Goal: Task Accomplishment & Management: Manage account settings

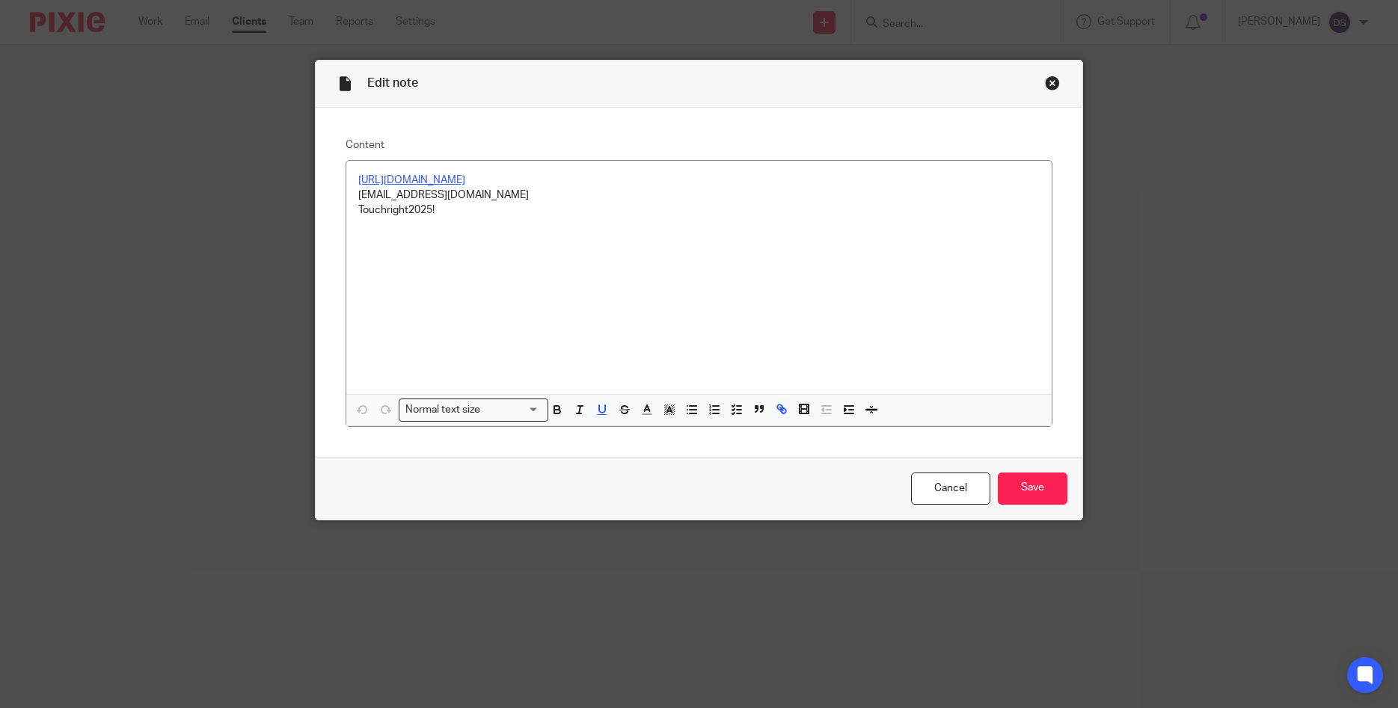
click at [1245, 530] on div "Edit note Content [URL][DOMAIN_NAME] [EMAIL_ADDRESS][DOMAIN_NAME] Touchright202…" at bounding box center [699, 354] width 1398 height 708
click at [1053, 79] on div "Close this dialog window" at bounding box center [1052, 83] width 15 height 15
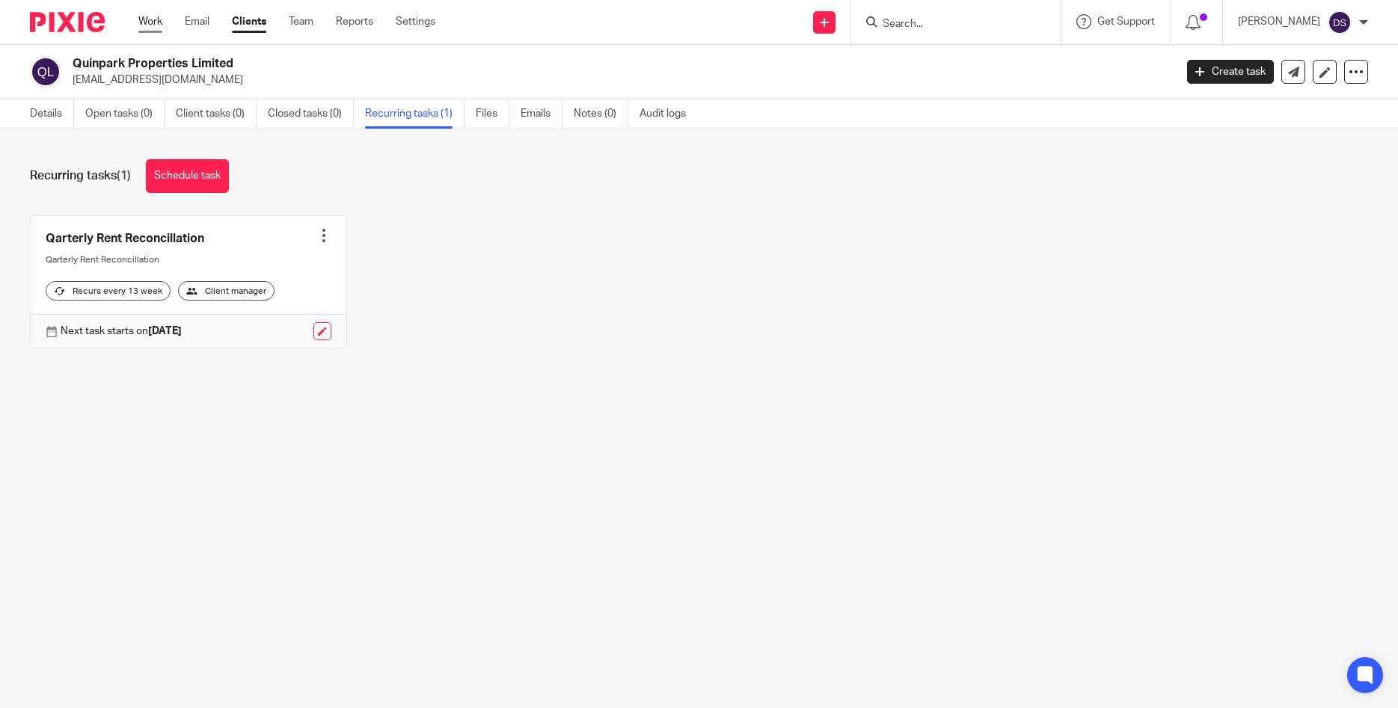
click at [147, 28] on link "Work" at bounding box center [150, 21] width 24 height 15
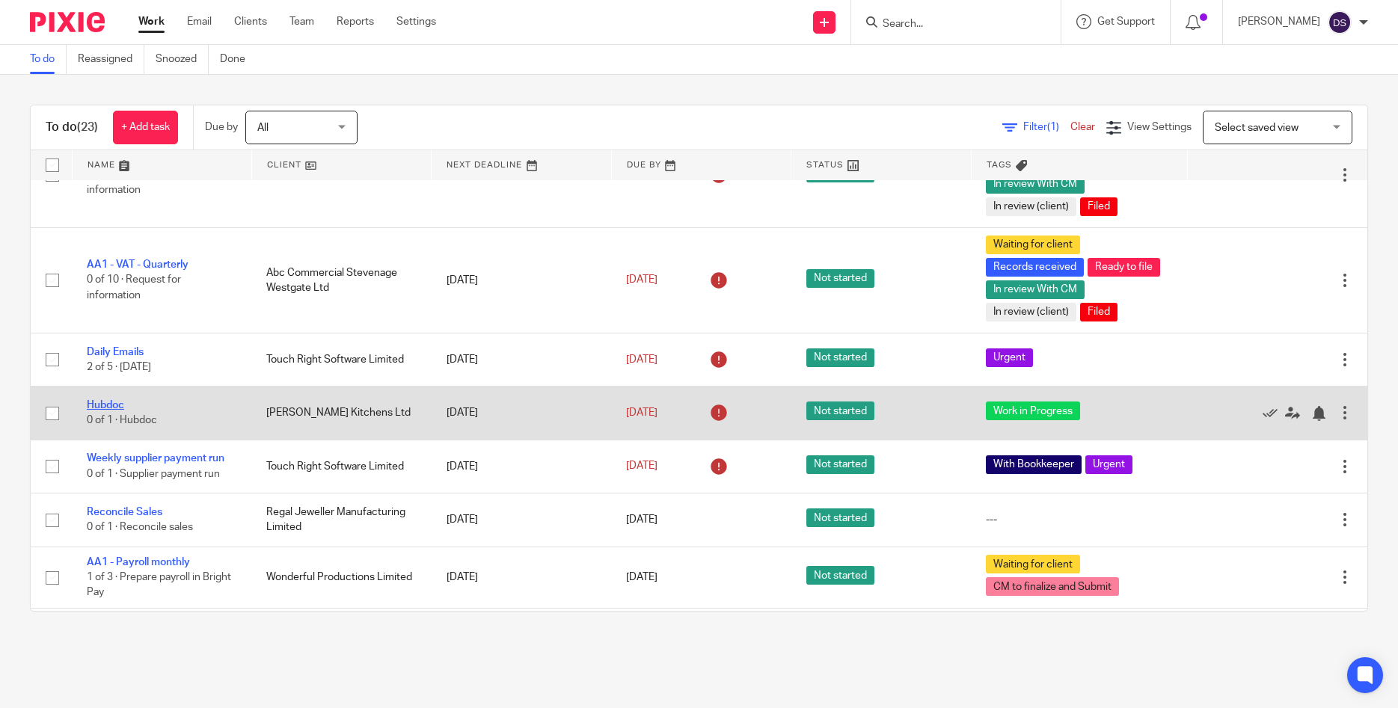
scroll to position [440, 0]
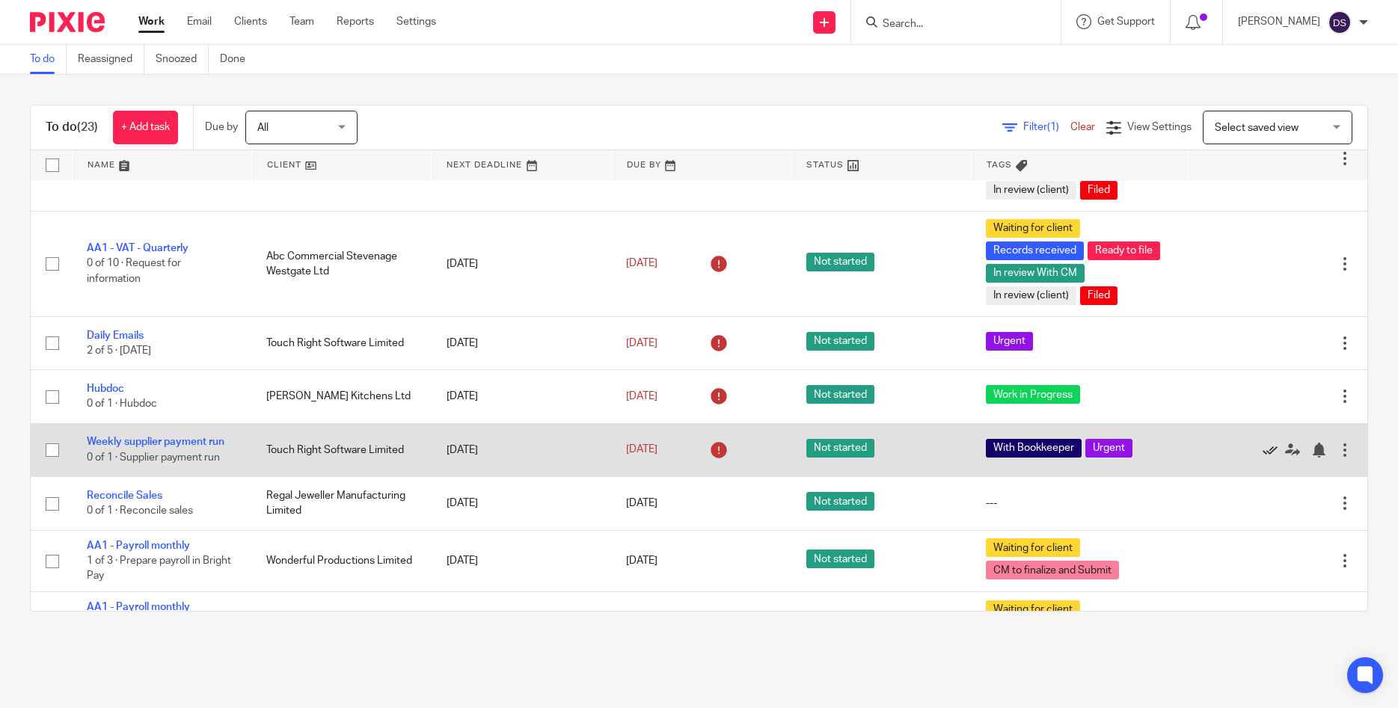
click at [1269, 451] on icon at bounding box center [1270, 450] width 15 height 15
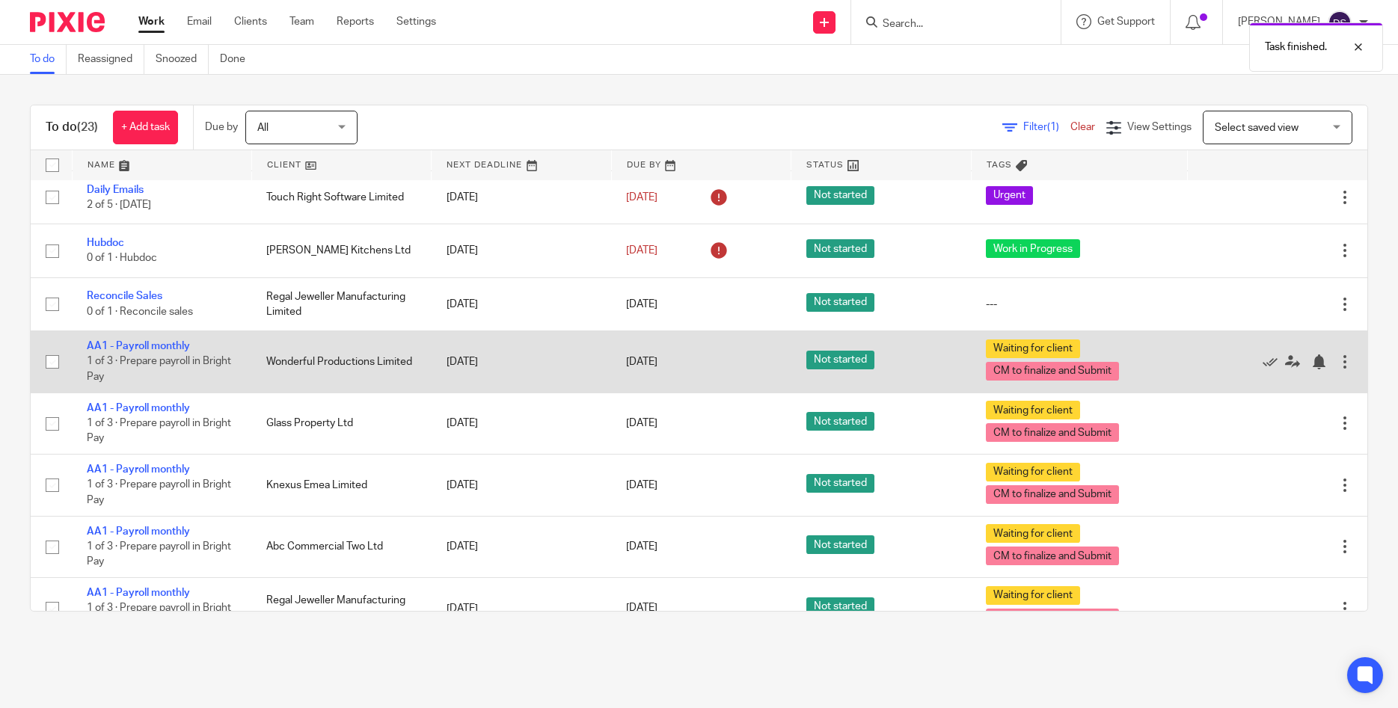
scroll to position [628, 0]
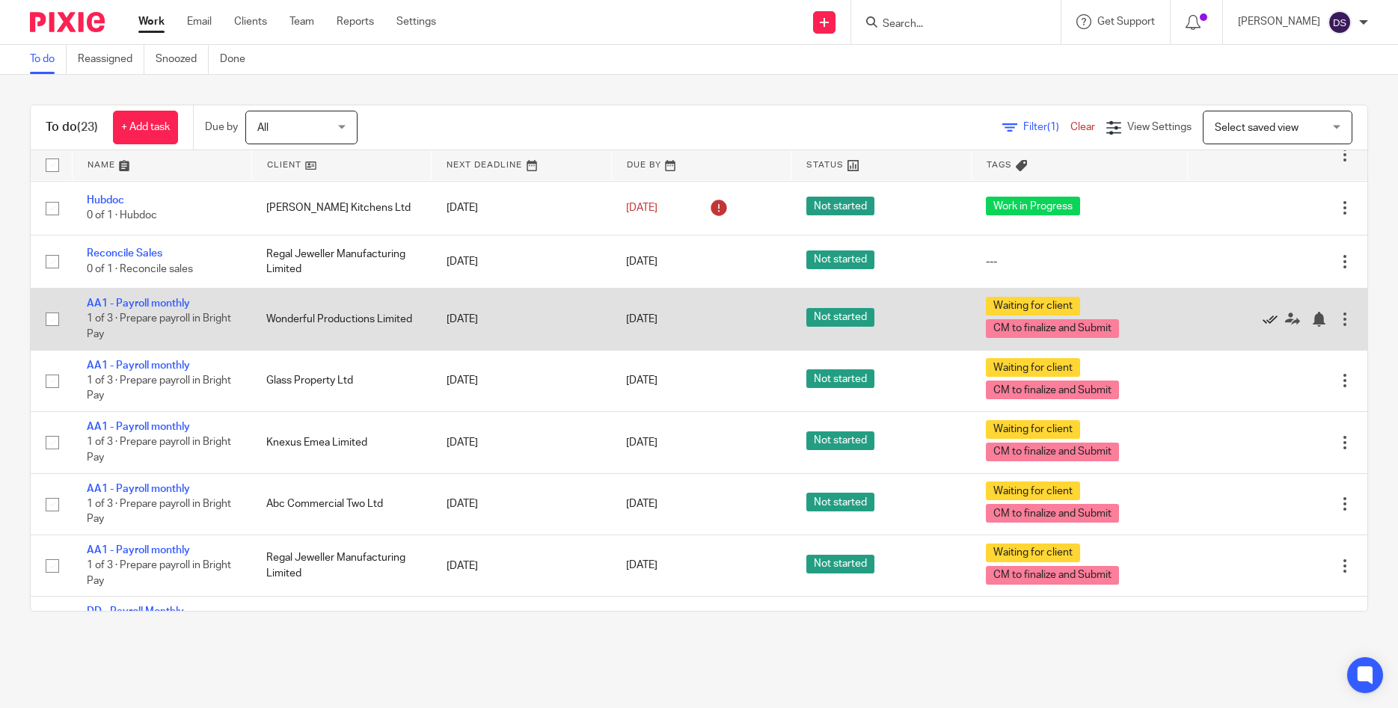
click at [1264, 319] on icon at bounding box center [1270, 319] width 15 height 15
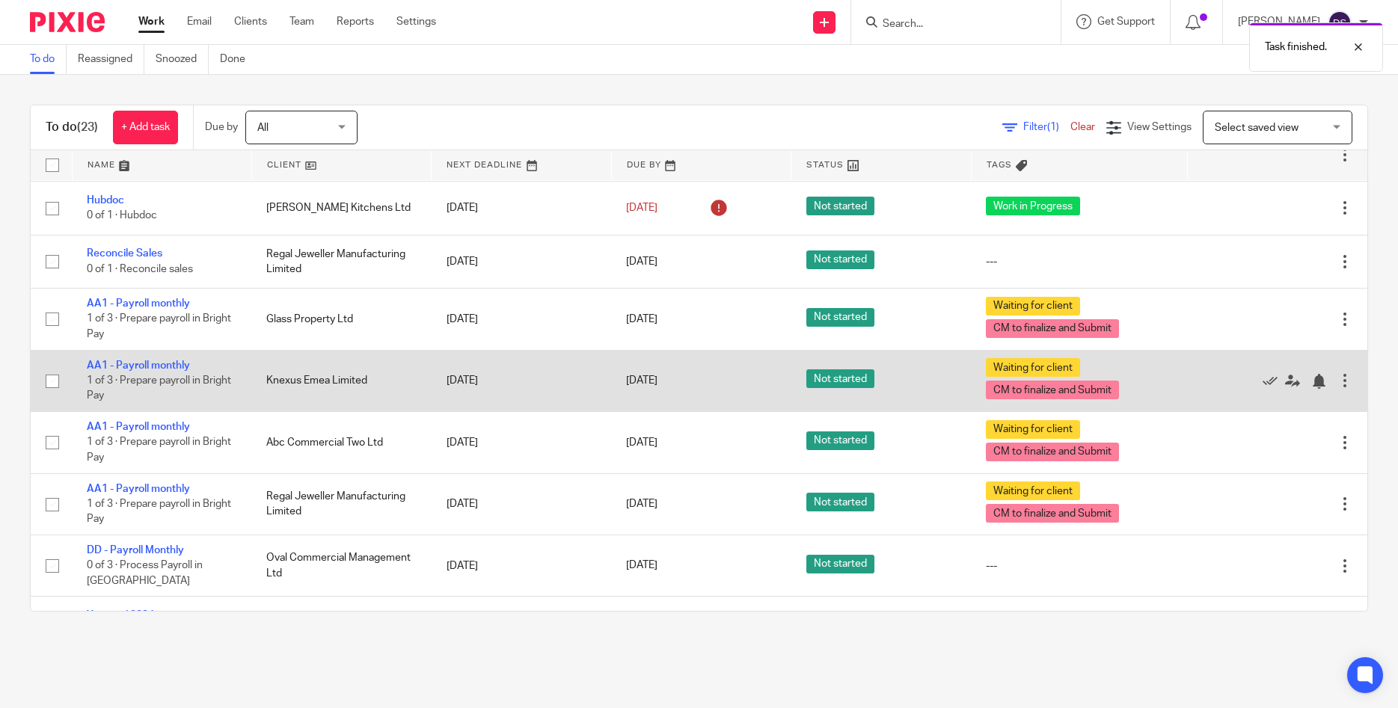
scroll to position [691, 0]
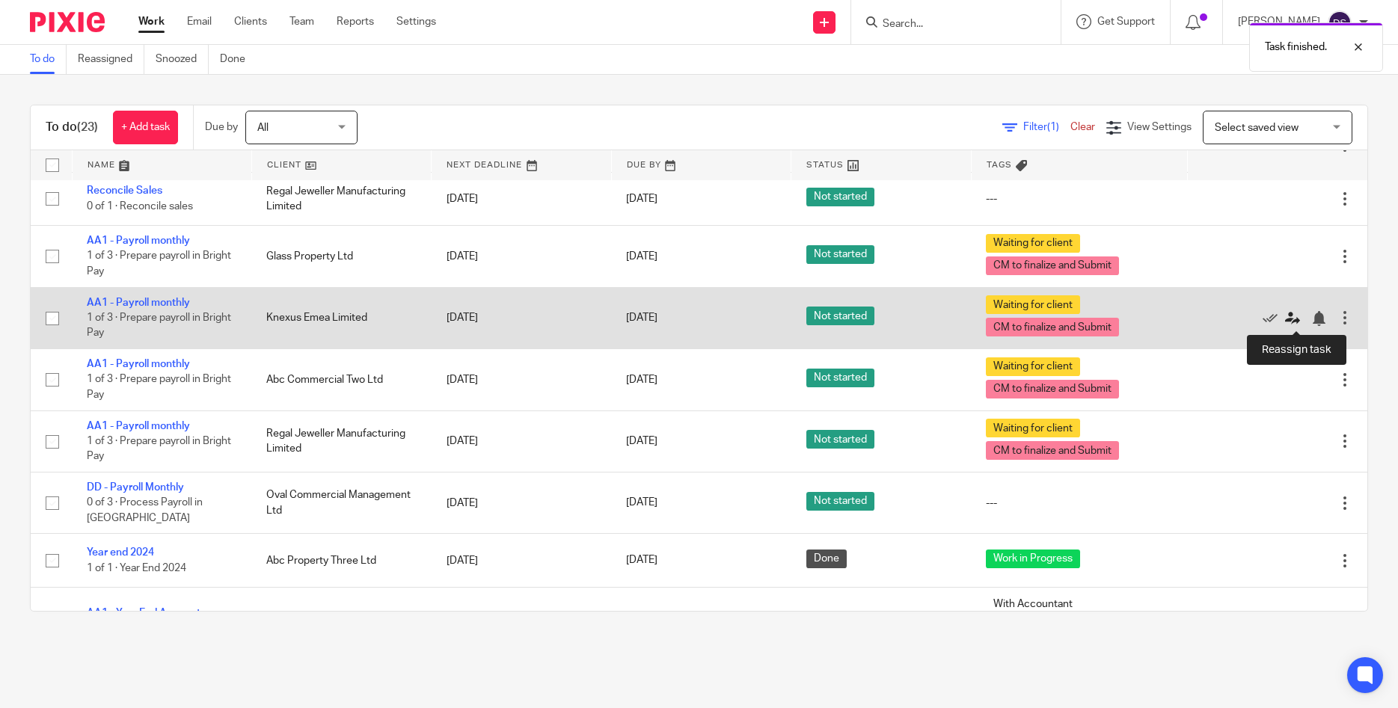
click at [1289, 317] on icon at bounding box center [1292, 318] width 15 height 15
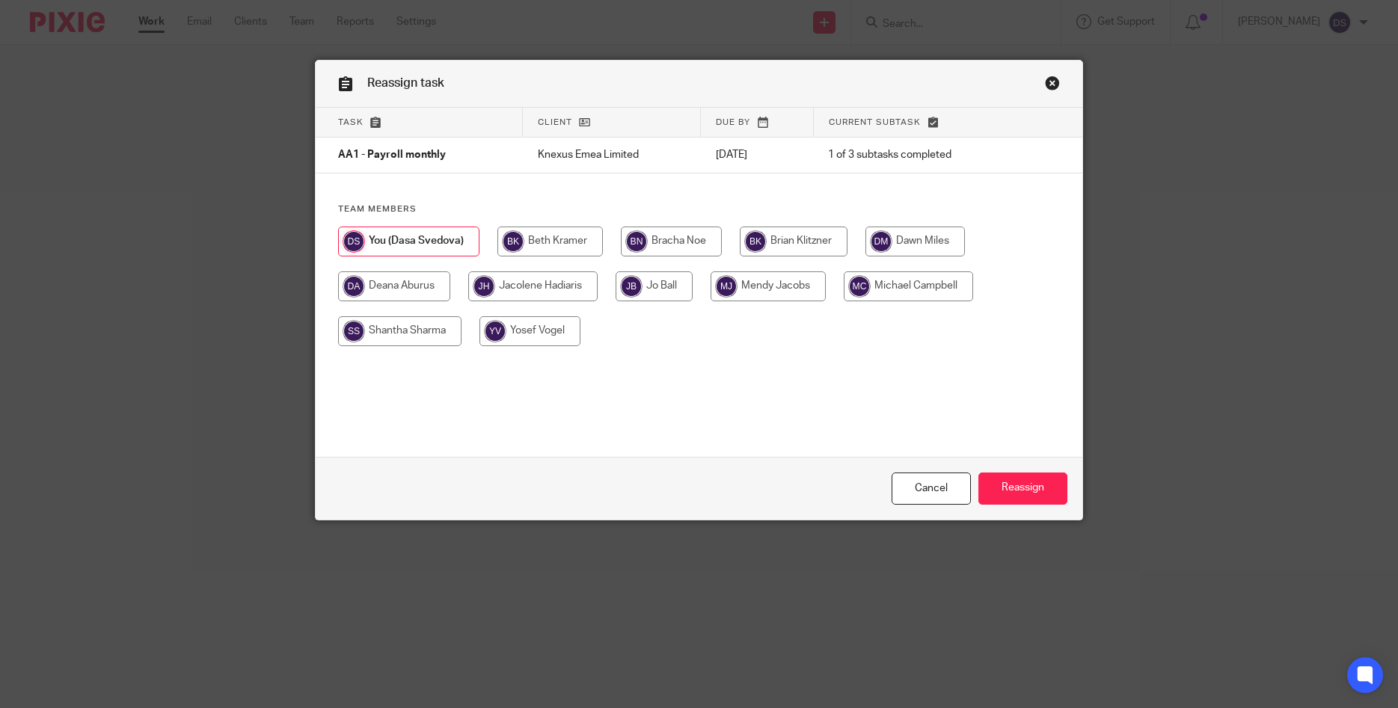
click at [890, 245] on input "radio" at bounding box center [914, 242] width 99 height 30
radio input "true"
click at [1016, 488] on input "Reassign" at bounding box center [1022, 489] width 89 height 32
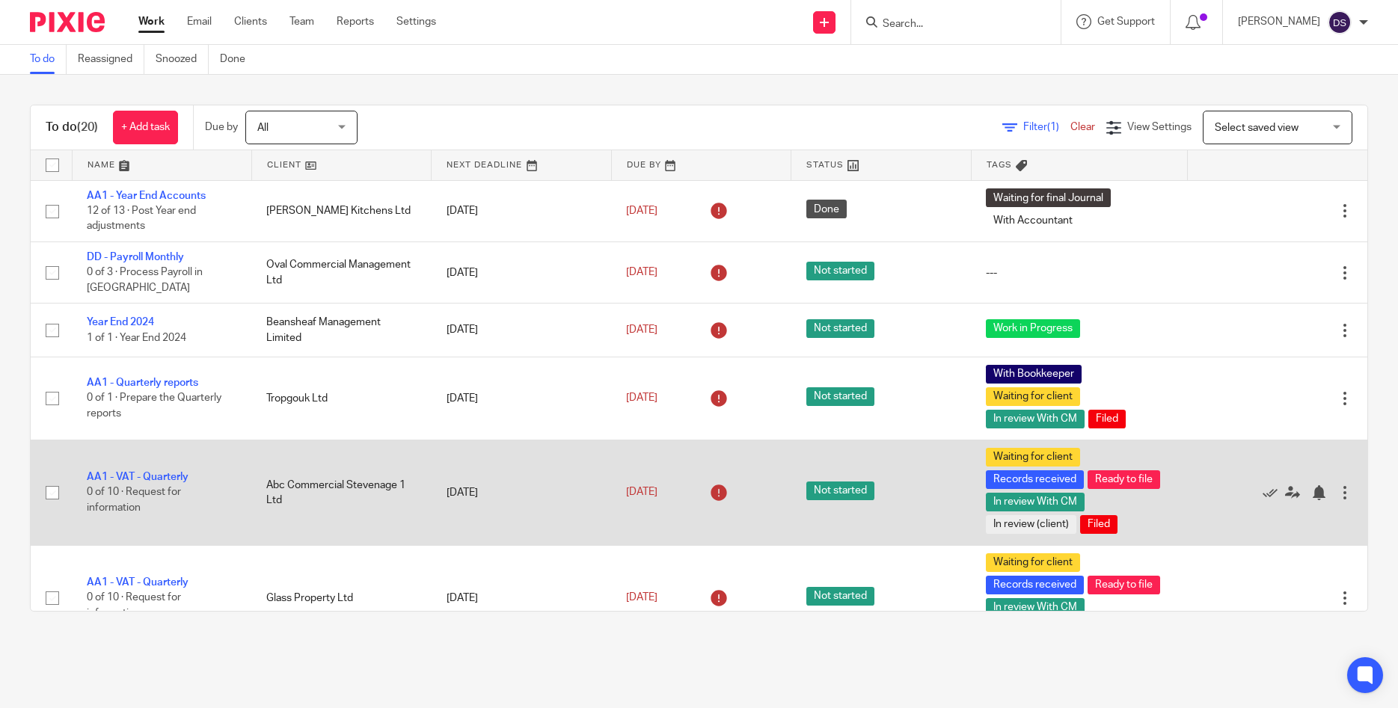
scroll to position [188, 0]
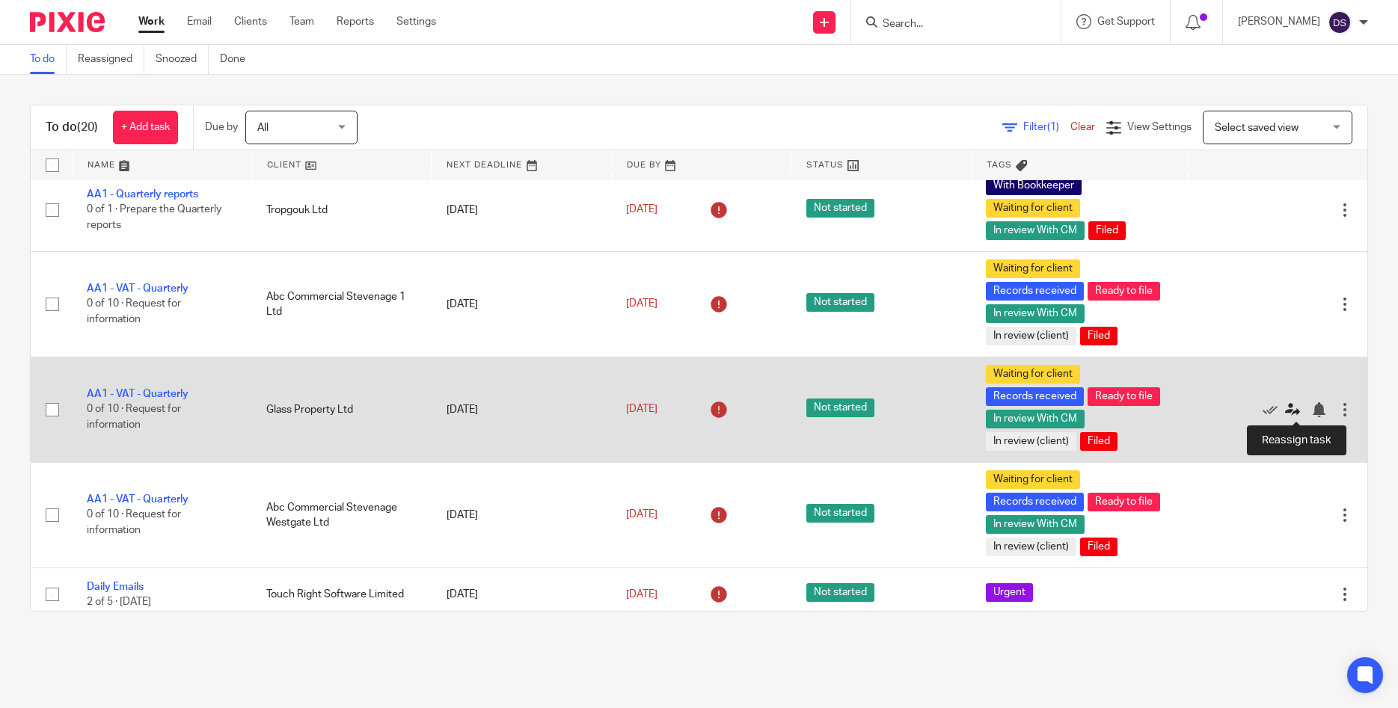
click at [1295, 408] on icon at bounding box center [1292, 409] width 15 height 15
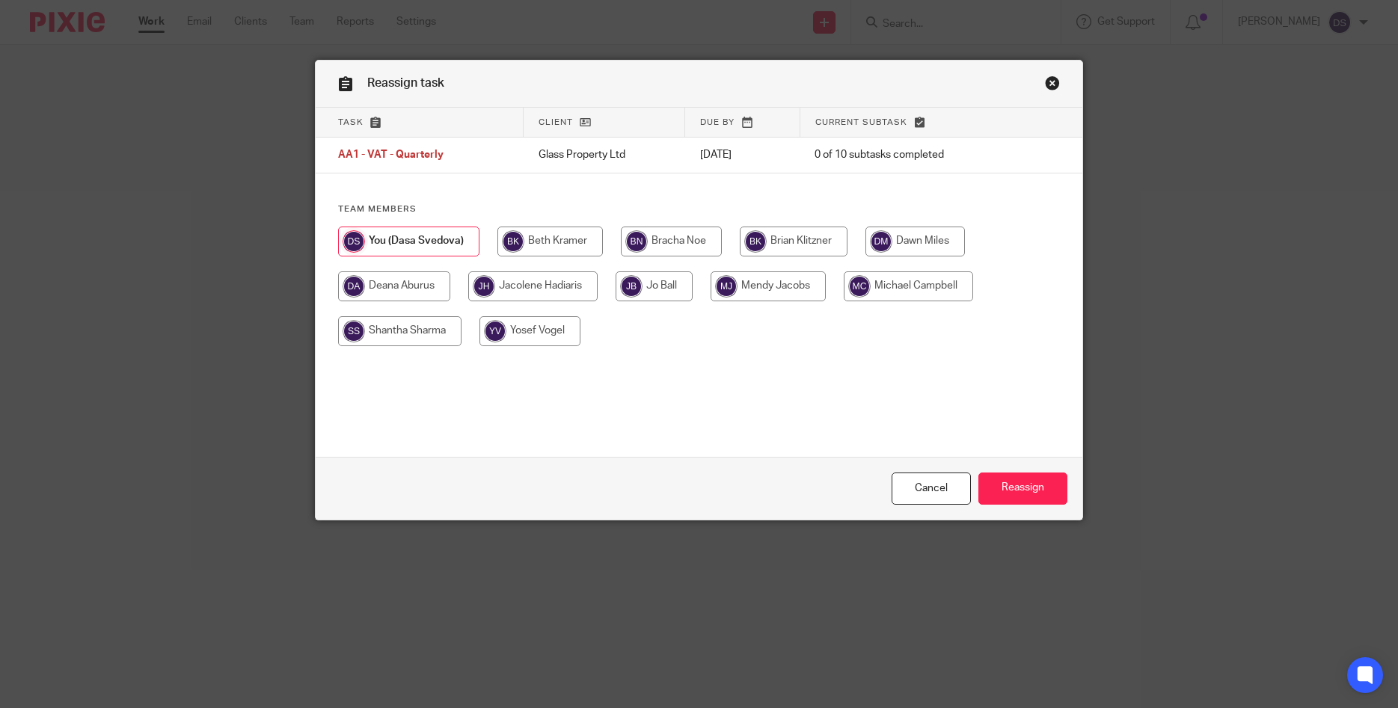
click at [386, 332] on input "radio" at bounding box center [399, 331] width 123 height 30
radio input "true"
click at [1019, 494] on input "Reassign" at bounding box center [1022, 489] width 89 height 32
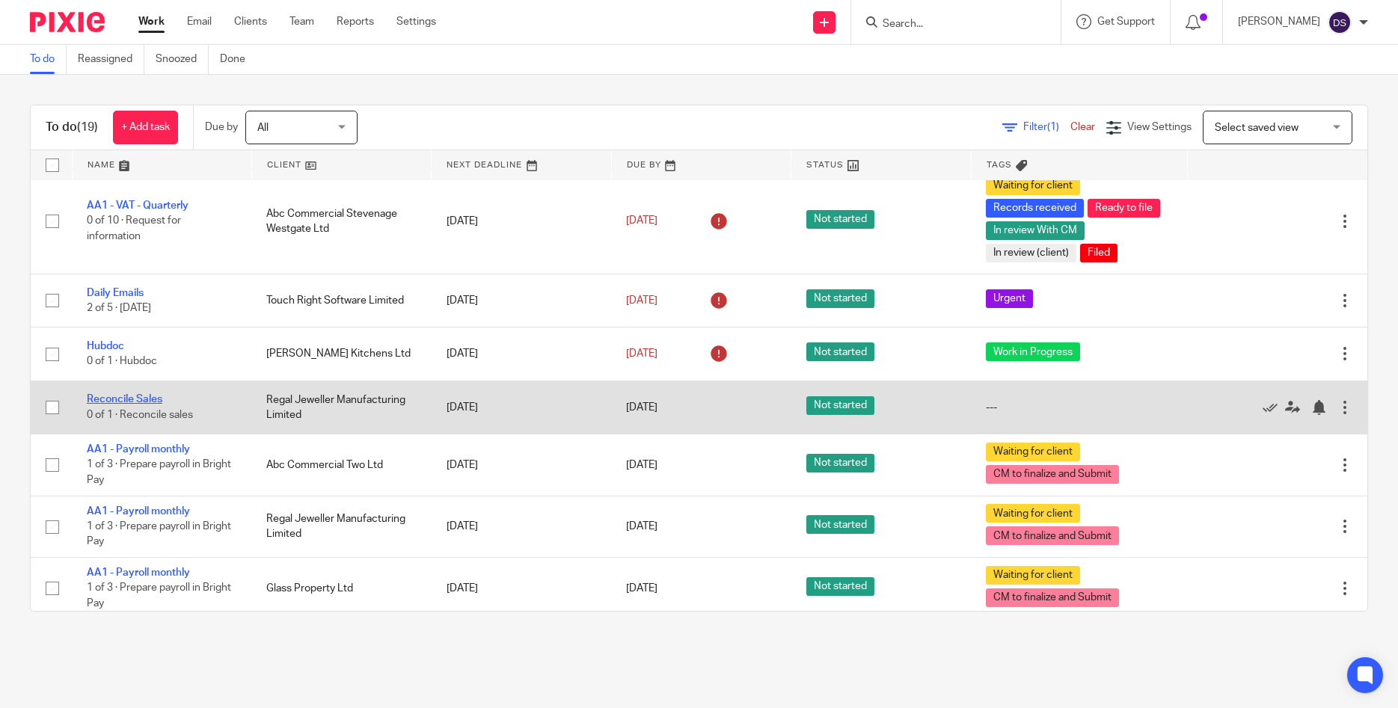
scroll to position [440, 0]
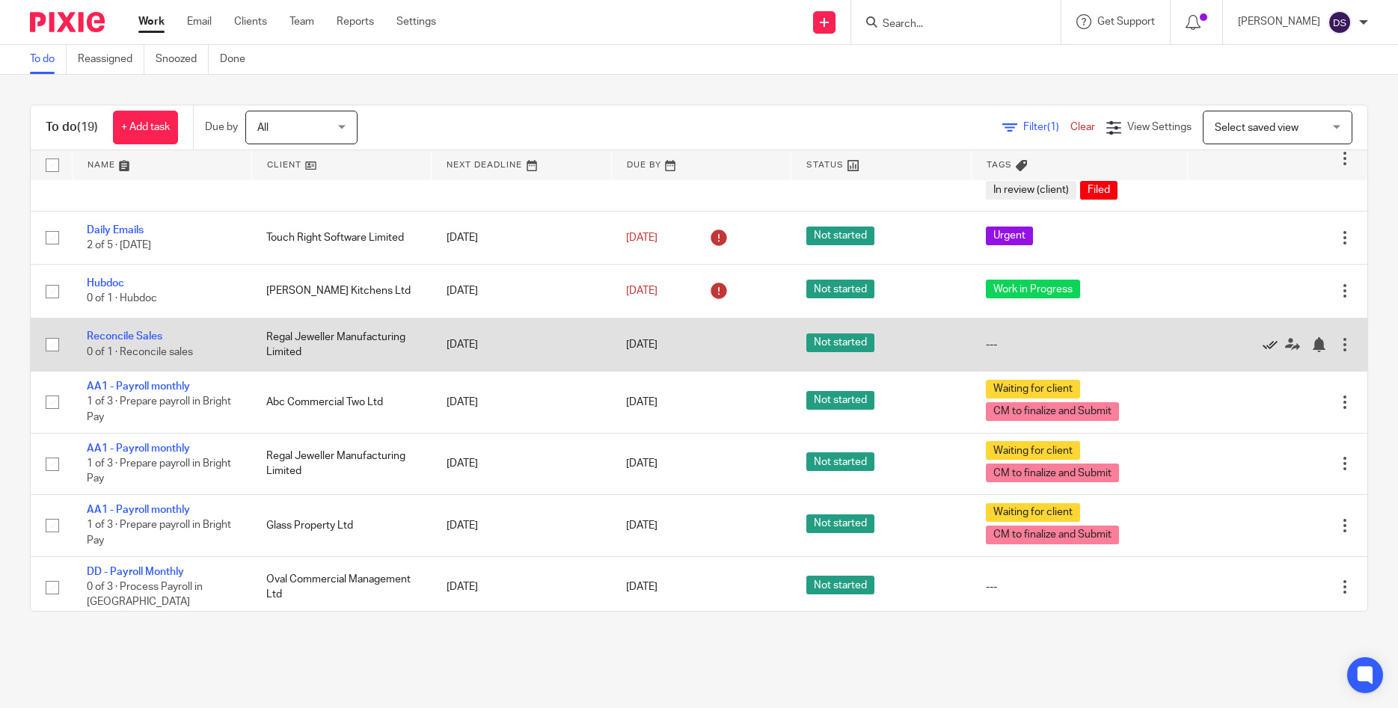
click at [1270, 348] on icon at bounding box center [1270, 344] width 15 height 15
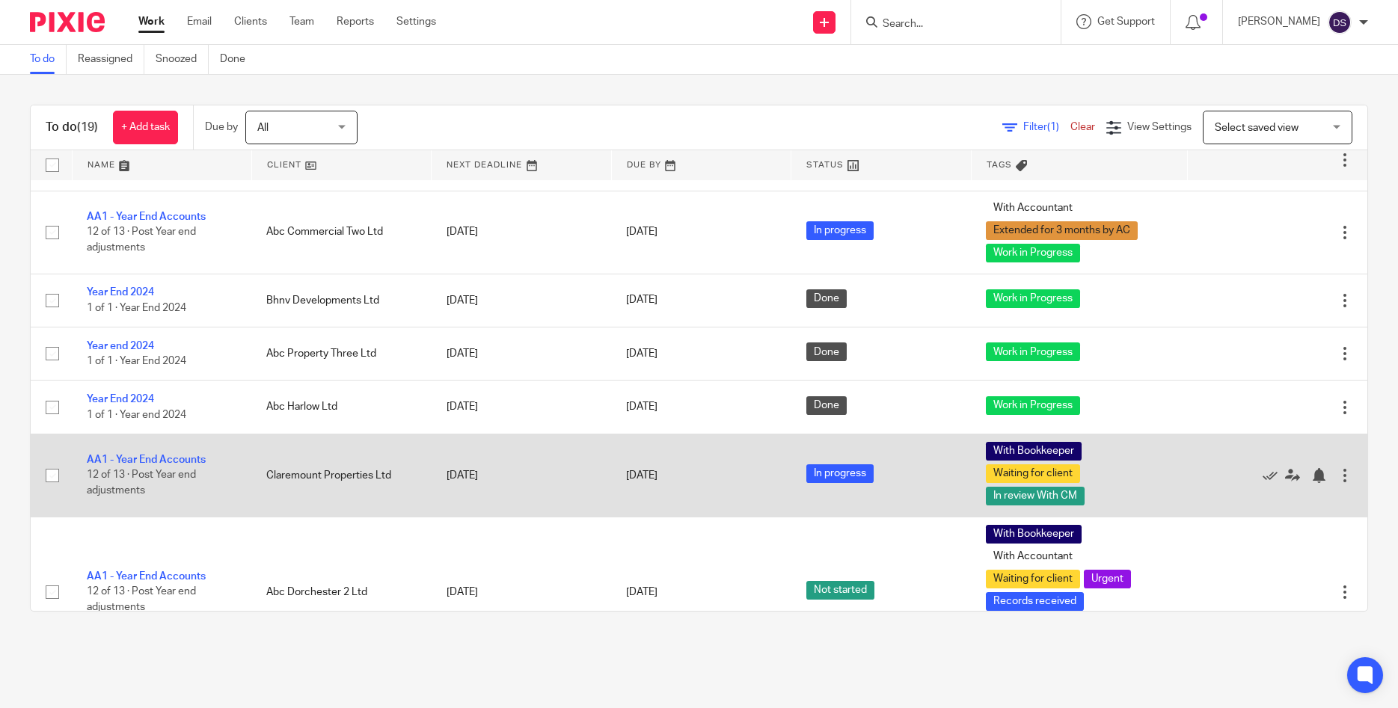
scroll to position [872, 0]
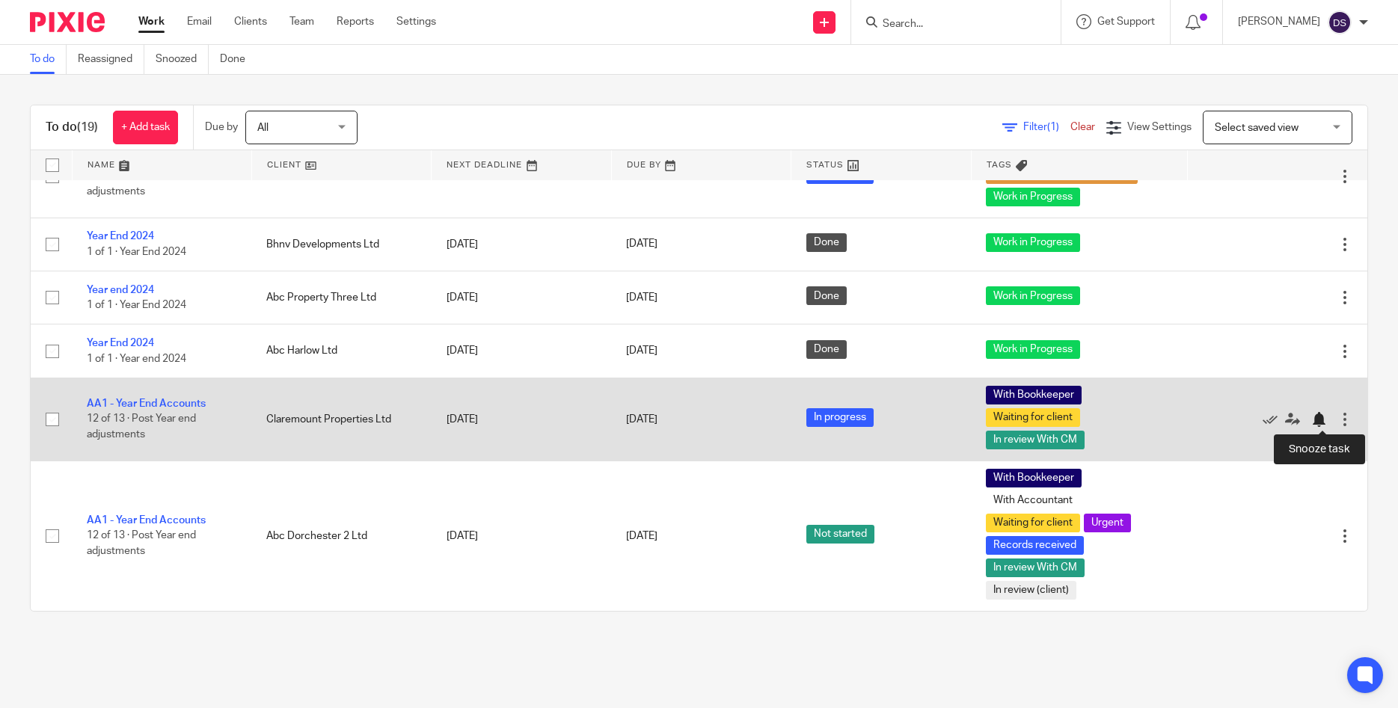
click at [1322, 419] on div at bounding box center [1318, 419] width 15 height 15
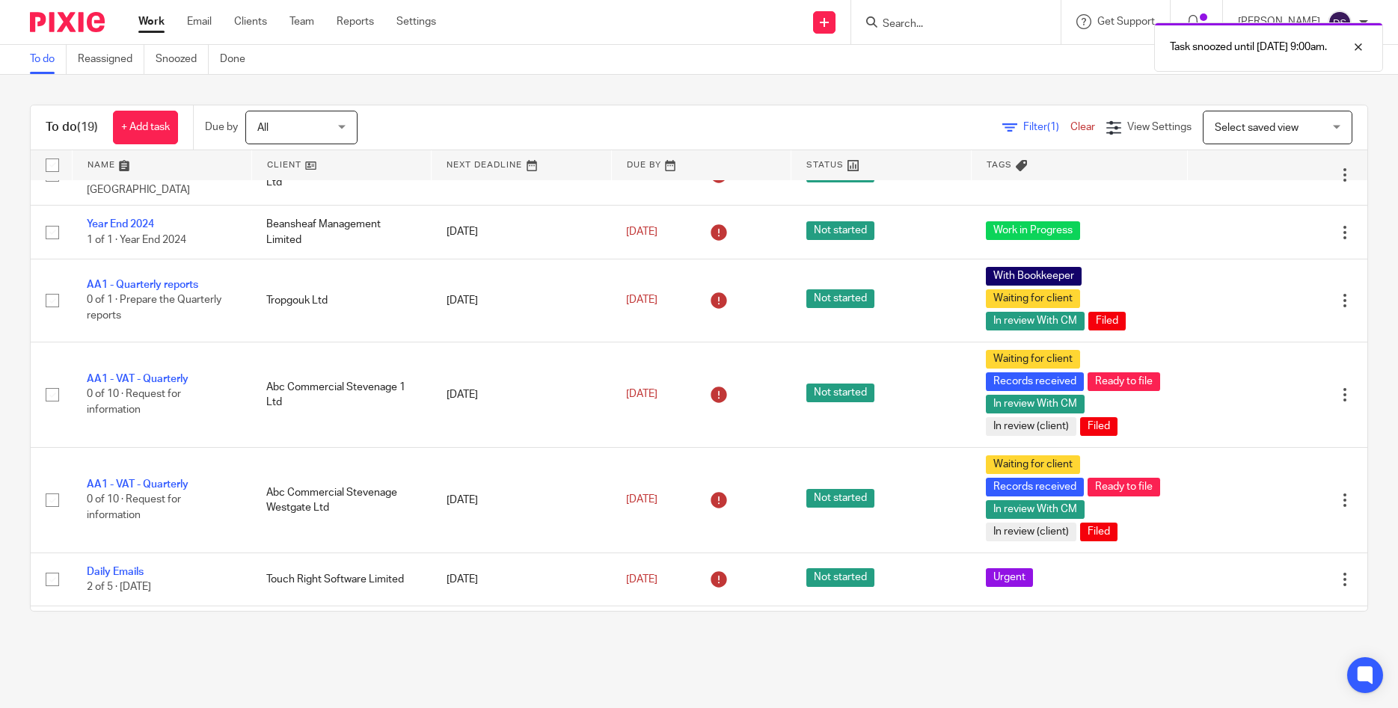
scroll to position [0, 0]
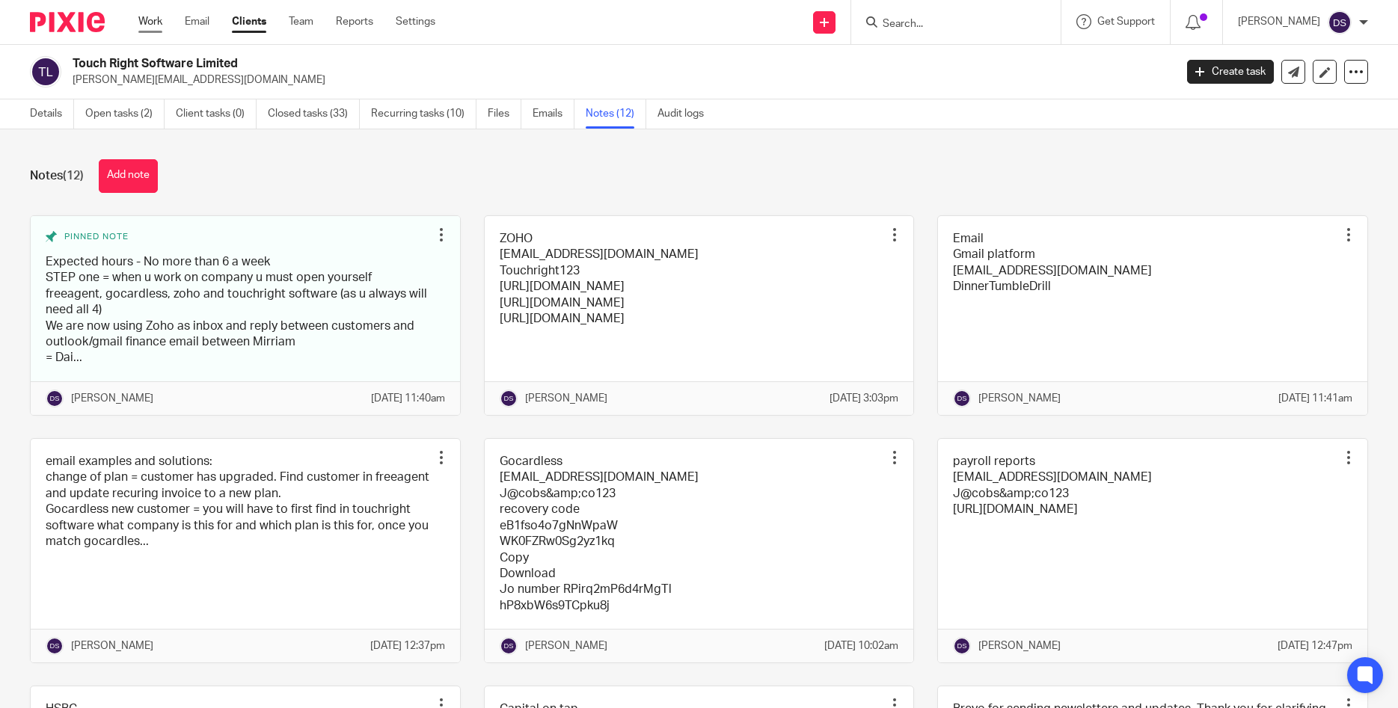
click at [147, 24] on link "Work" at bounding box center [150, 21] width 24 height 15
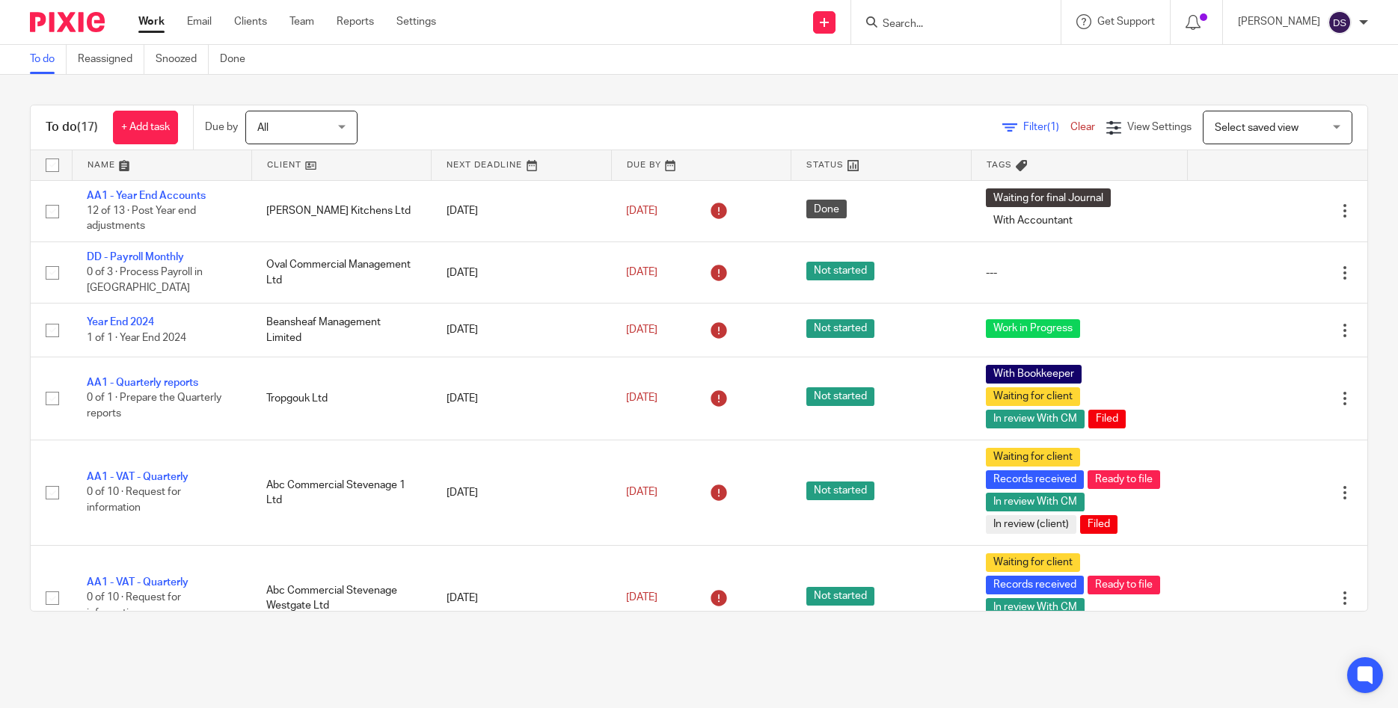
click at [984, 19] on input "Search" at bounding box center [948, 24] width 135 height 13
